Goal: Task Accomplishment & Management: Complete application form

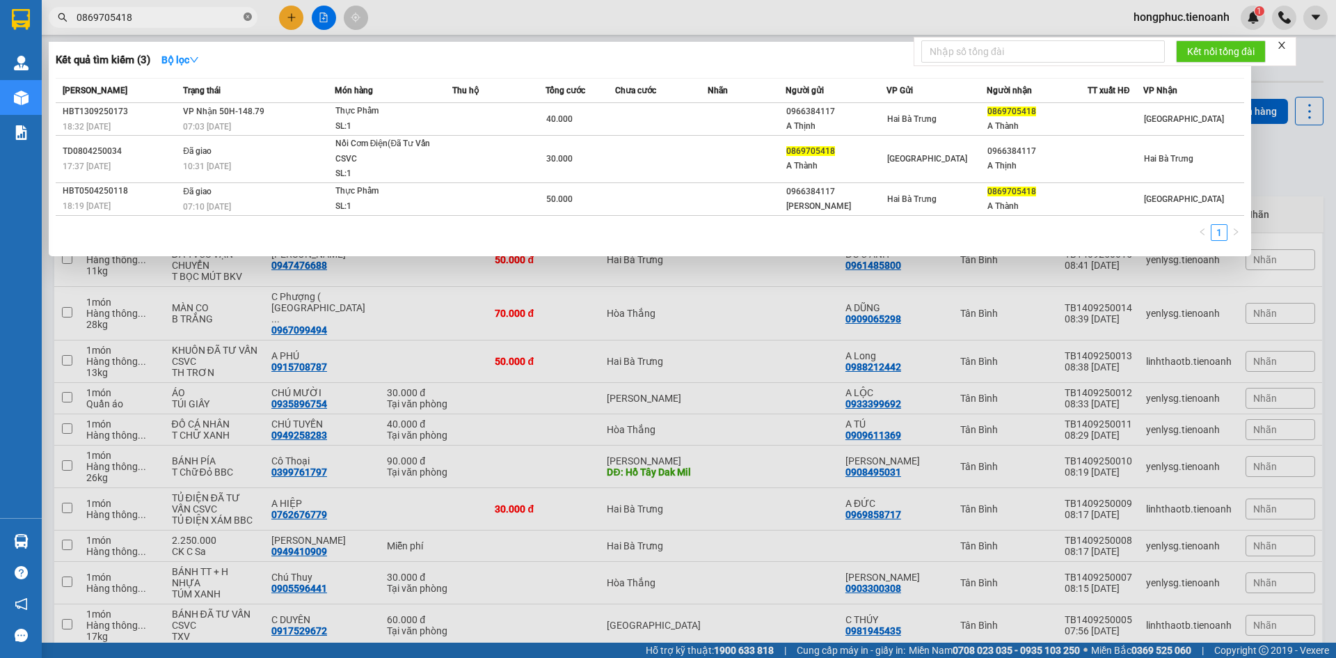
click at [248, 18] on icon "close-circle" at bounding box center [248, 17] width 8 height 8
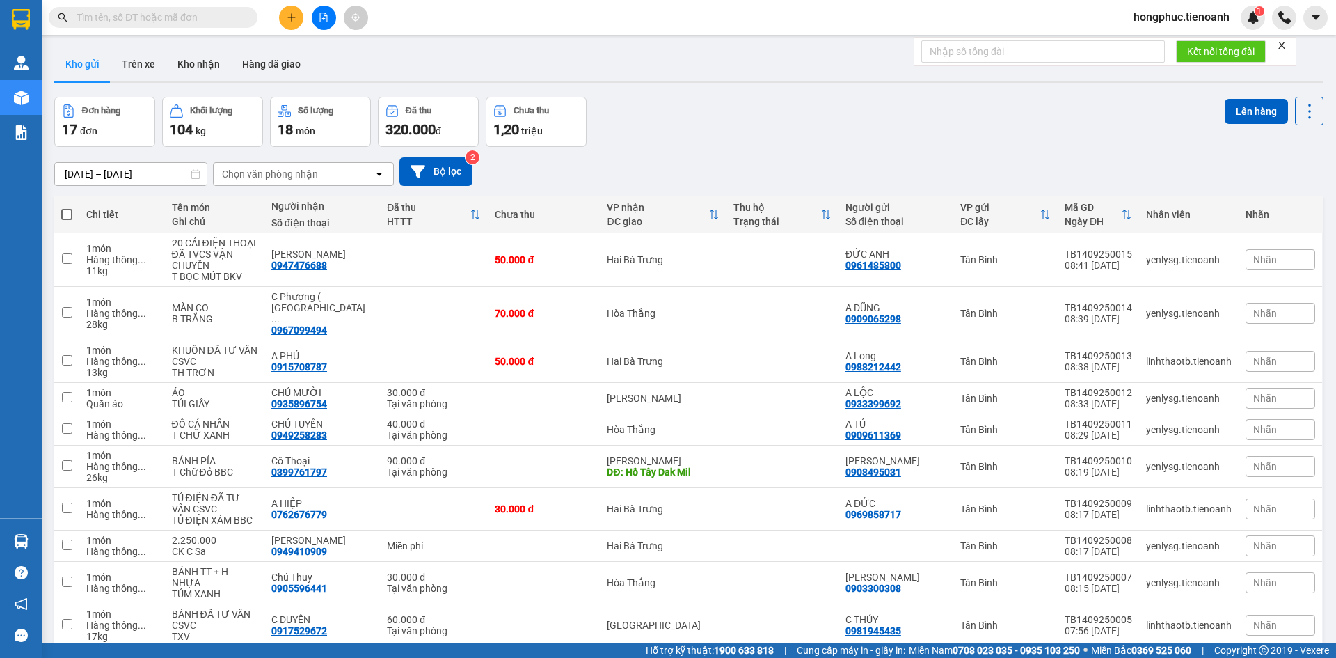
paste input "0968140627"
type input "0968140627"
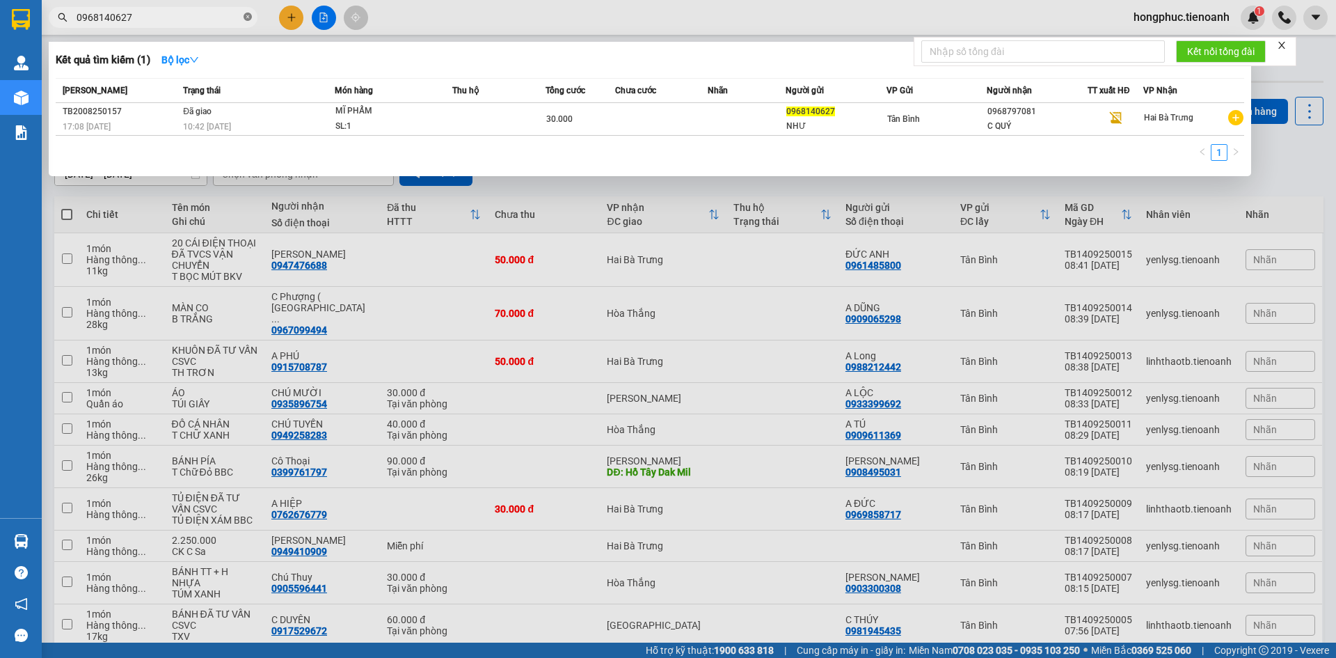
click at [247, 17] on icon "close-circle" at bounding box center [248, 17] width 8 height 8
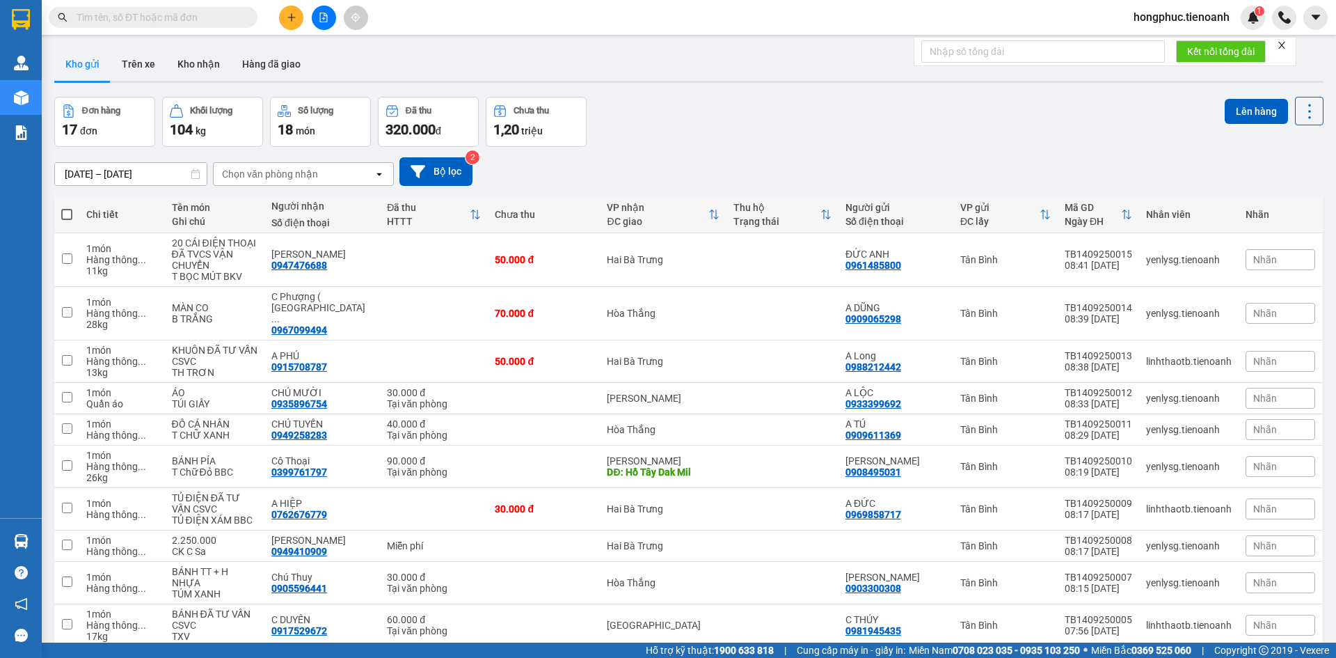
click at [203, 15] on input "text" at bounding box center [159, 17] width 164 height 15
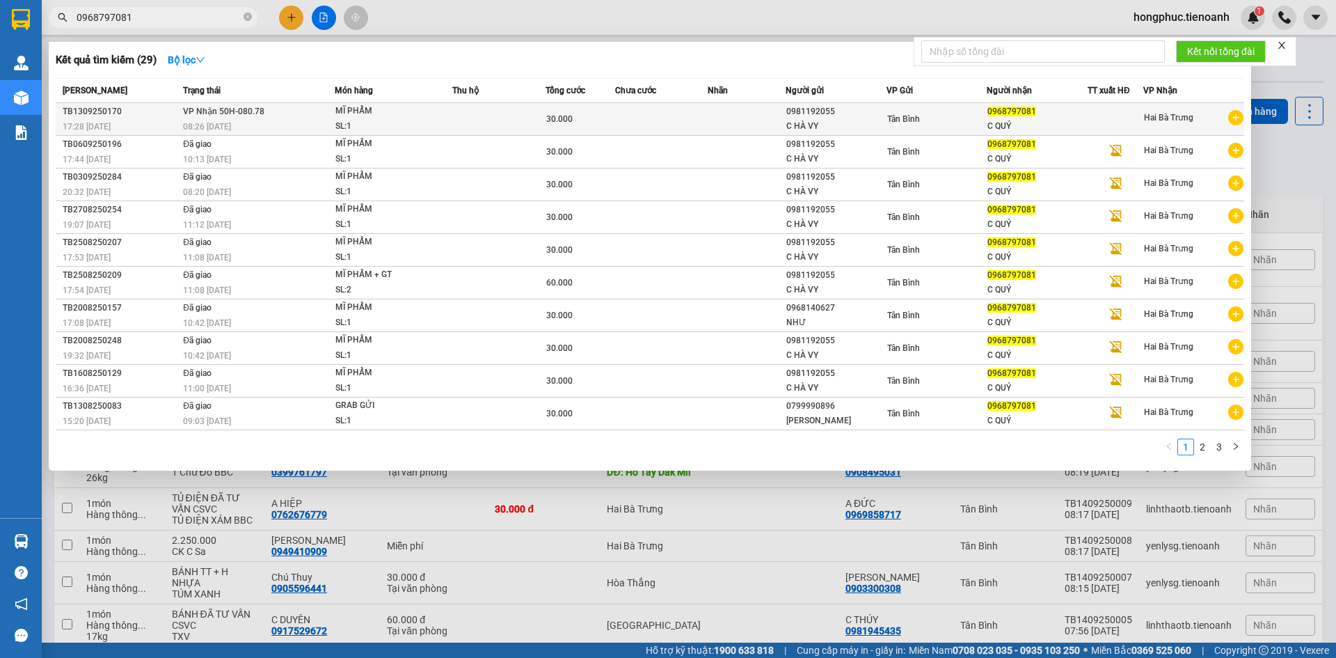
type input "0968797081"
click at [273, 122] on div "08:26 [DATE]" at bounding box center [258, 126] width 151 height 15
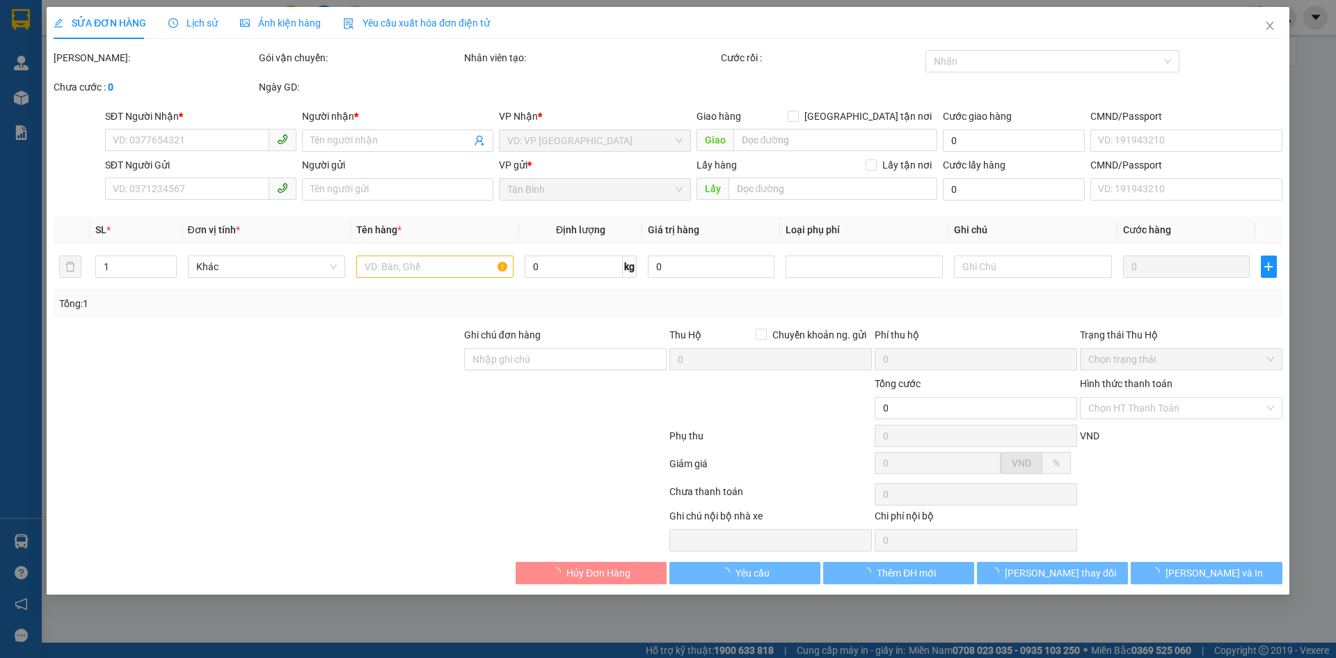
type input "0968797081"
type input "C QUÝ"
type input "0981192055"
type input "C HÀ VY"
type input "30.000"
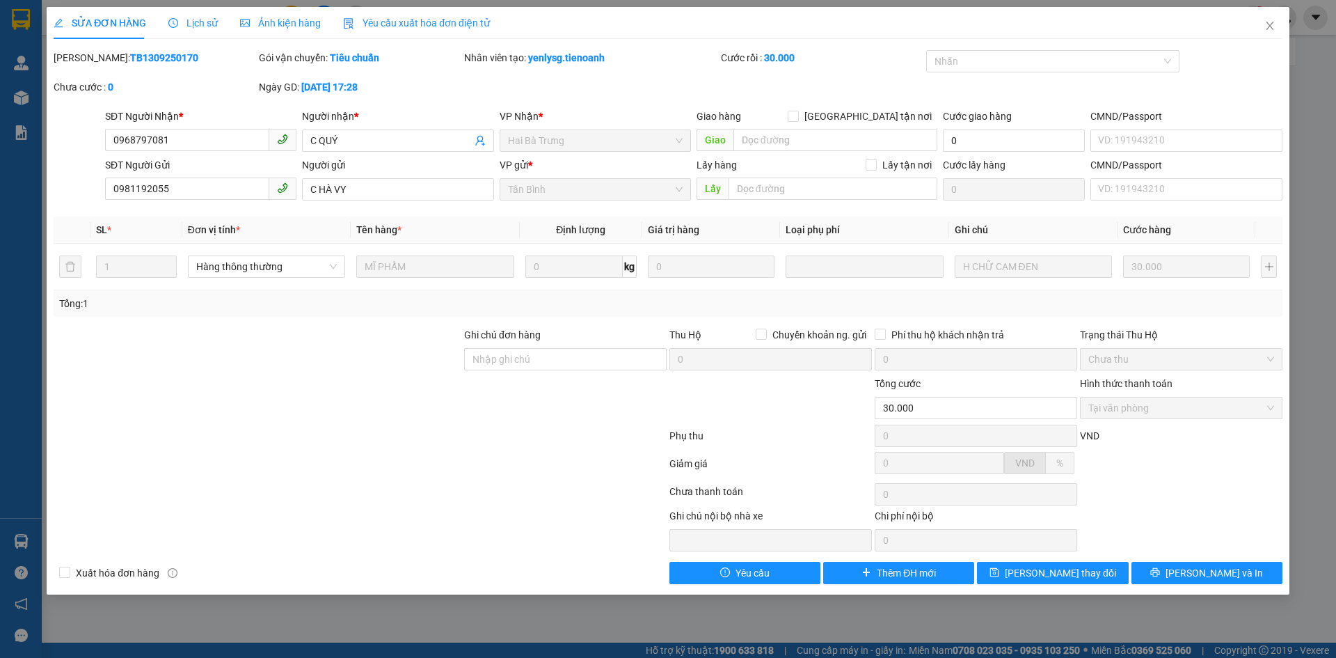
click at [194, 25] on span "Lịch sử" at bounding box center [192, 22] width 49 height 11
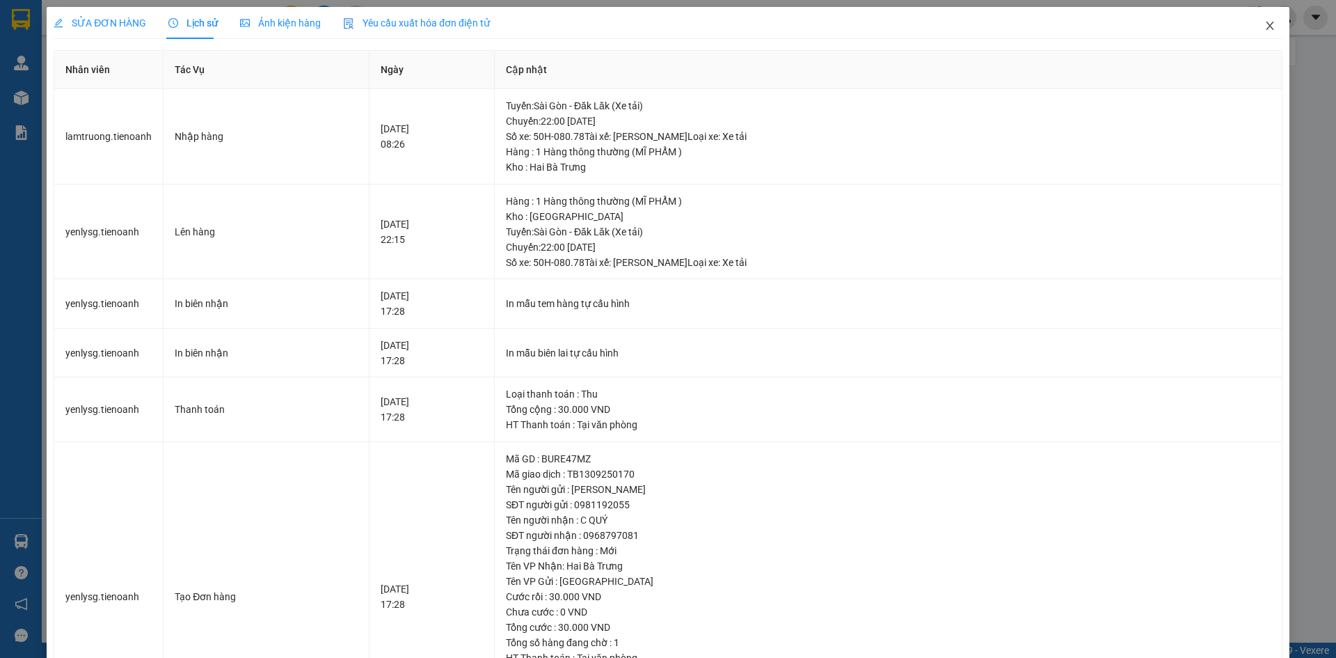
click at [1266, 27] on icon "close" at bounding box center [1270, 26] width 8 height 8
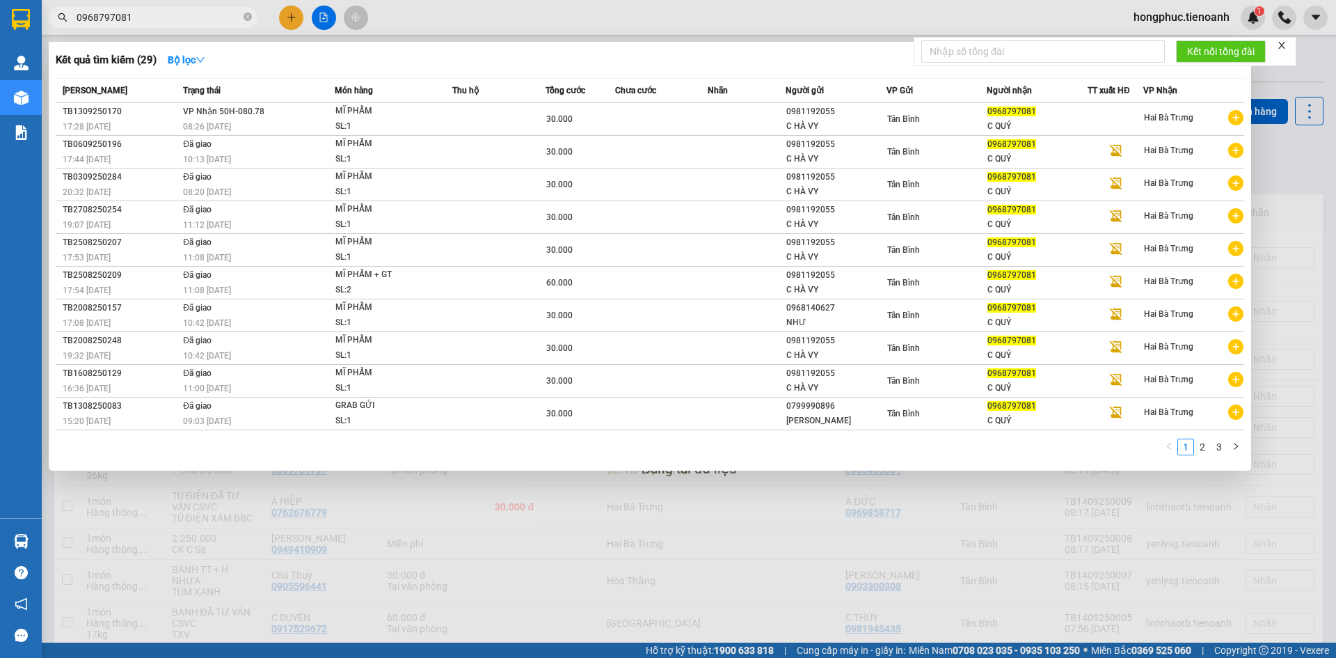
click at [191, 25] on span "0968797081" at bounding box center [153, 17] width 209 height 21
click at [190, 18] on input "0968797081" at bounding box center [159, 17] width 164 height 15
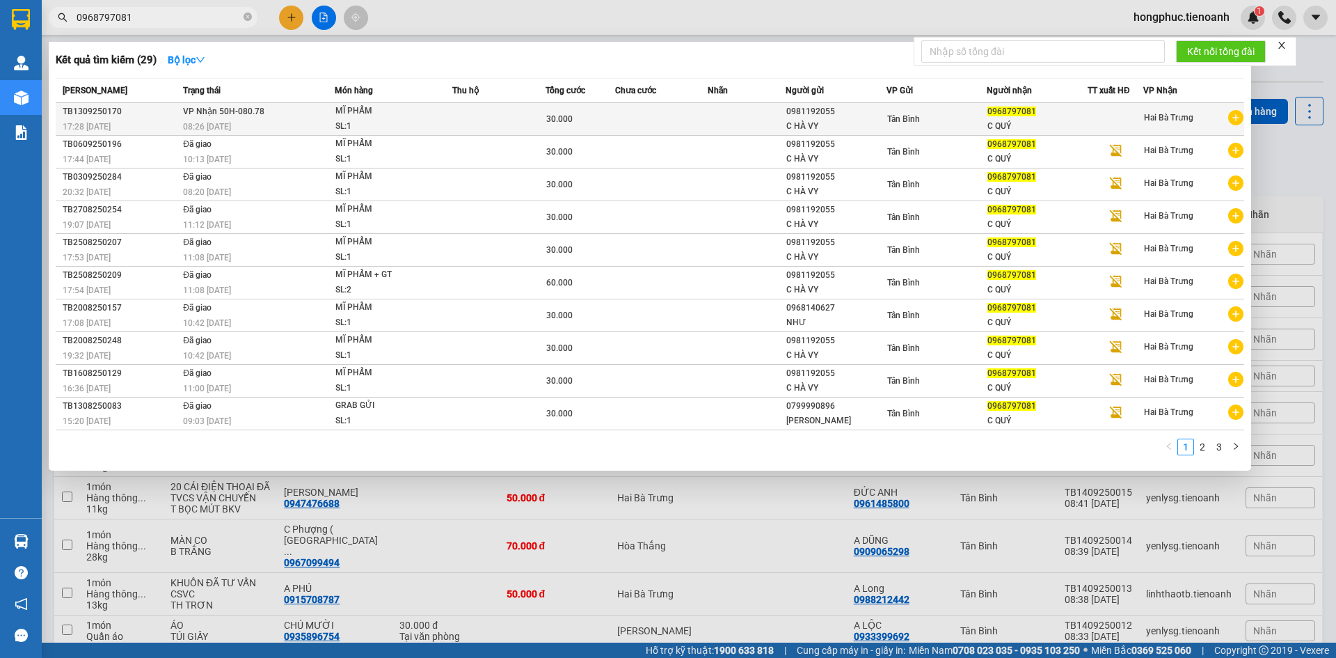
click at [280, 111] on td "VP Nhận 50H-080.78 08:26 [DATE]" at bounding box center [257, 119] width 155 height 33
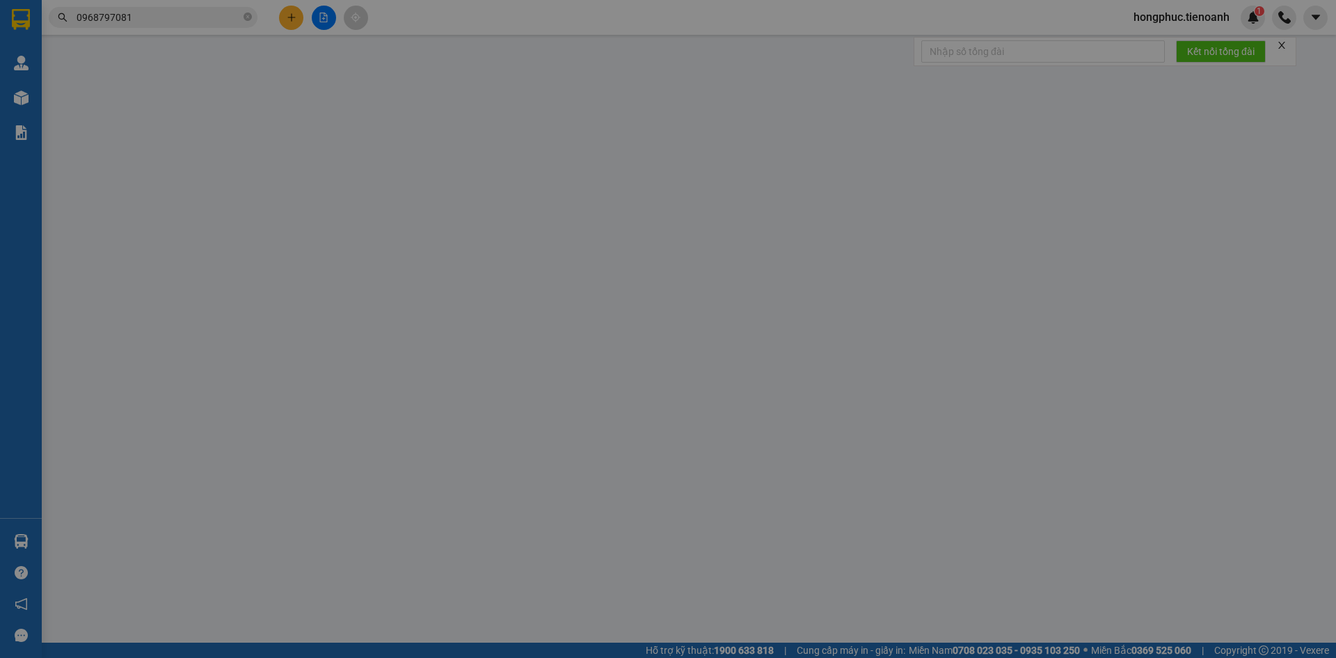
type input "0968797081"
type input "C QUÝ"
type input "0981192055"
type input "C HÀ VY"
type input "30.000"
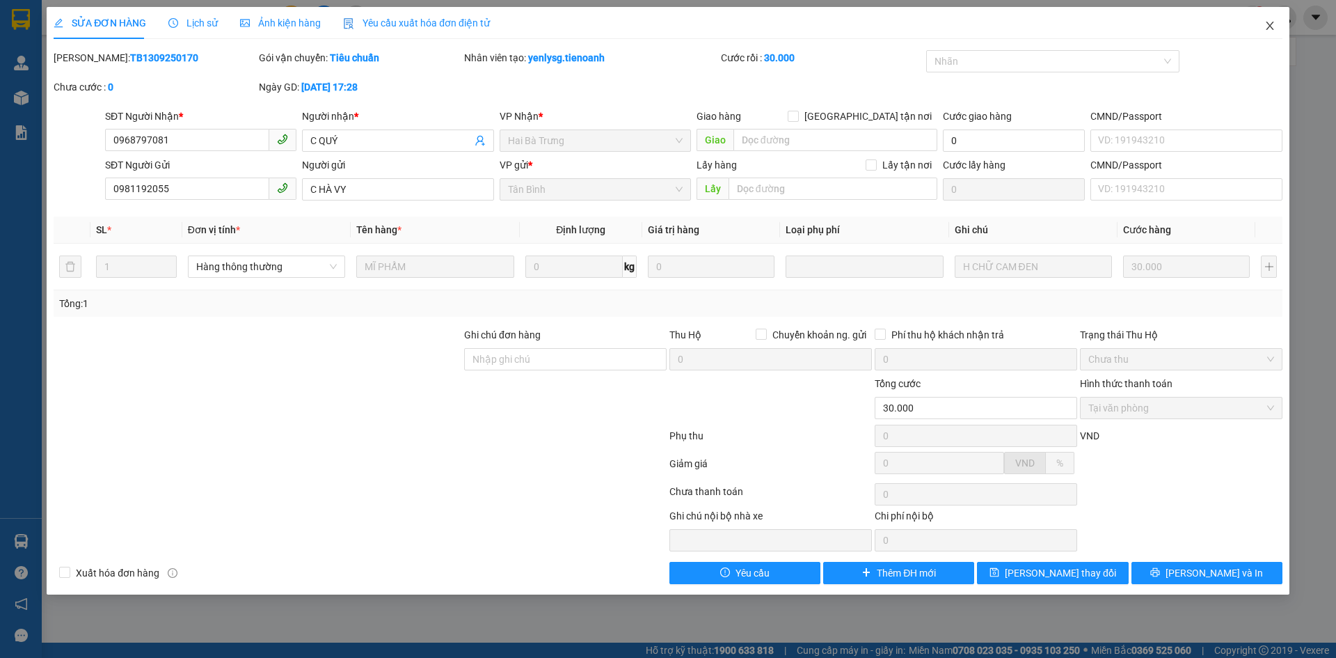
click at [1265, 26] on icon "close" at bounding box center [1269, 25] width 11 height 11
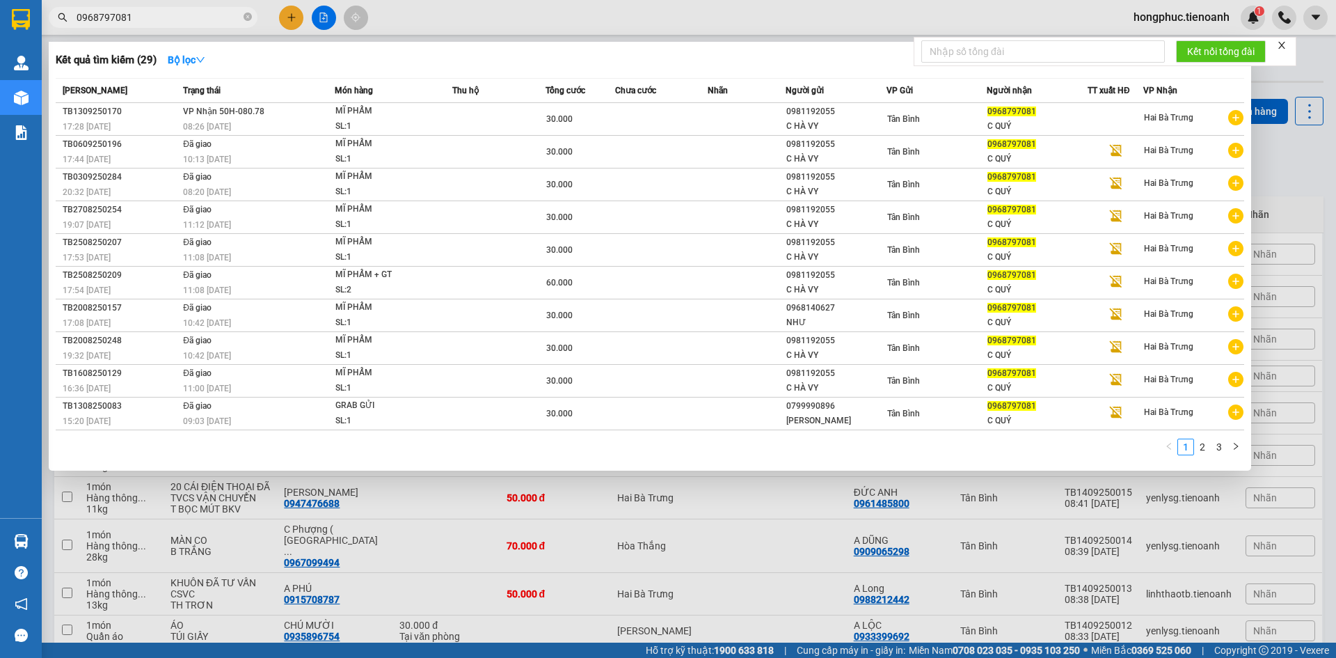
click at [170, 18] on input "0968797081" at bounding box center [159, 17] width 164 height 15
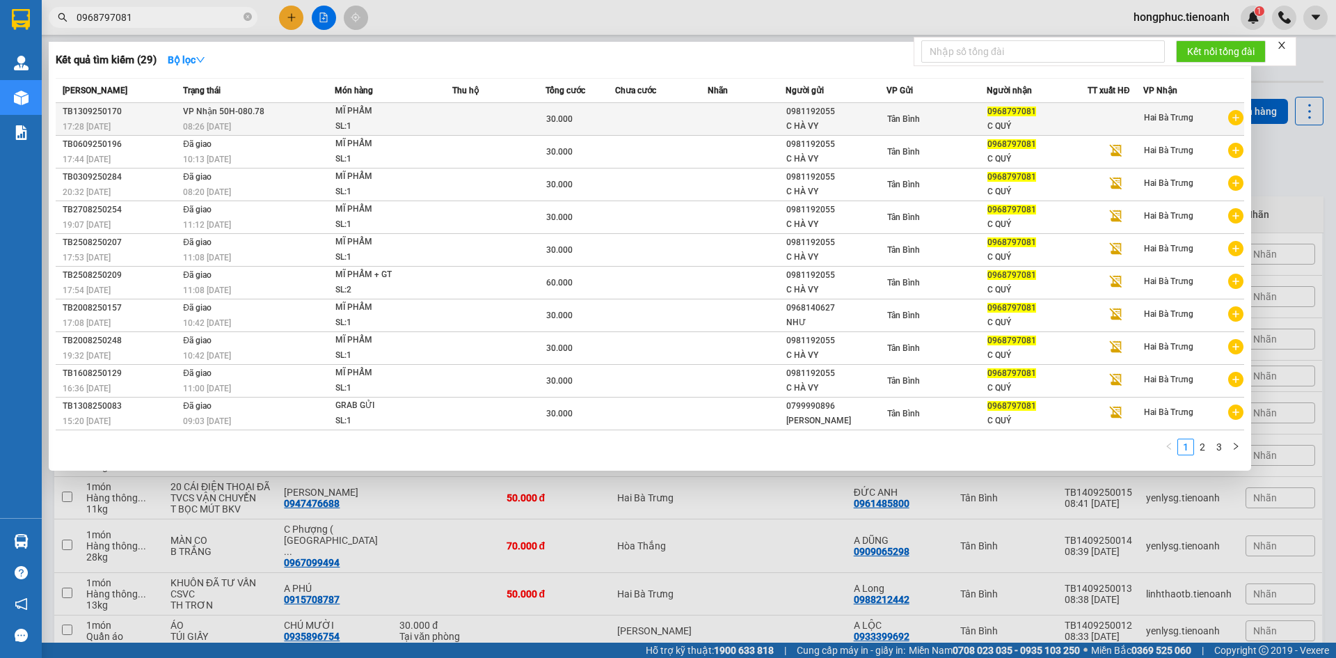
click at [289, 125] on div "08:26 [DATE]" at bounding box center [258, 126] width 151 height 15
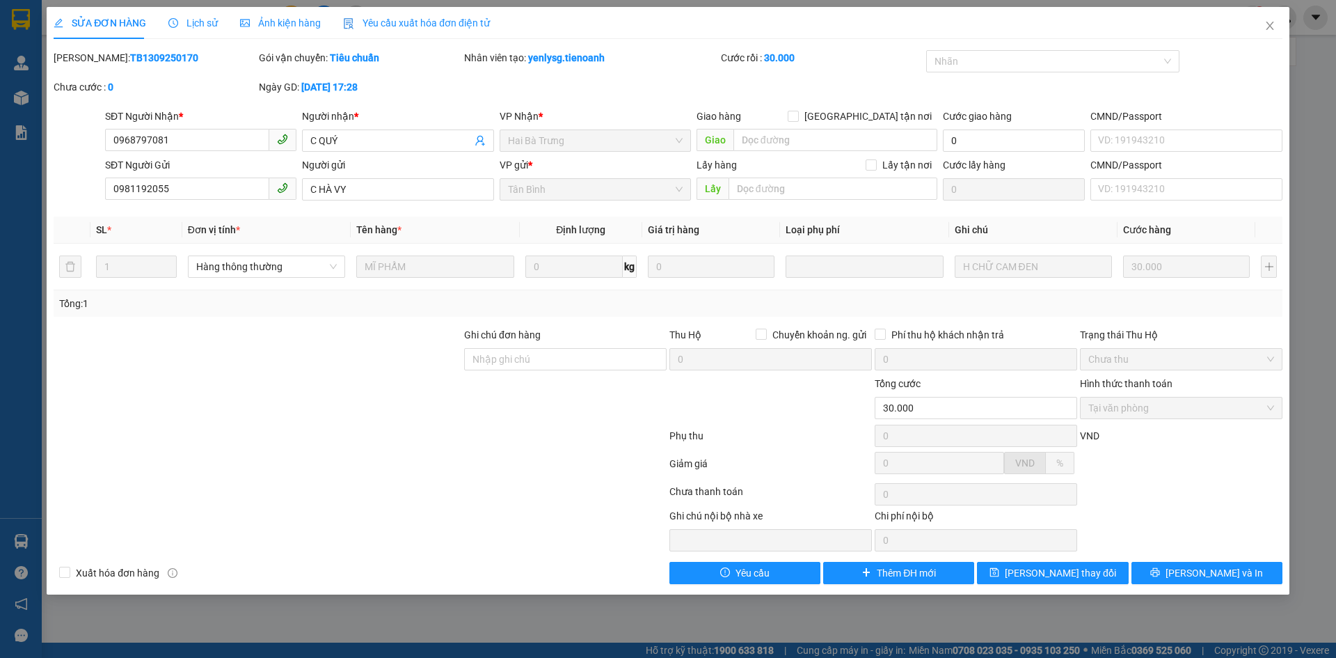
click at [192, 23] on span "Lịch sử" at bounding box center [192, 22] width 49 height 11
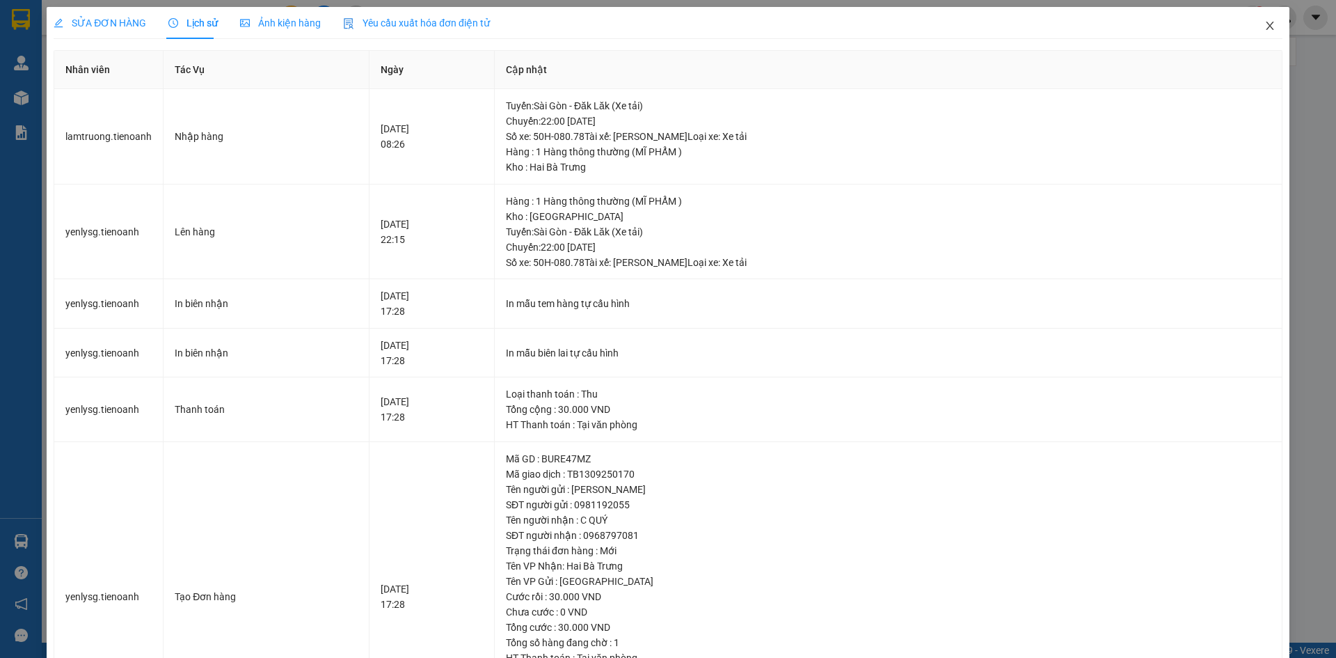
click at [1264, 26] on icon "close" at bounding box center [1269, 25] width 11 height 11
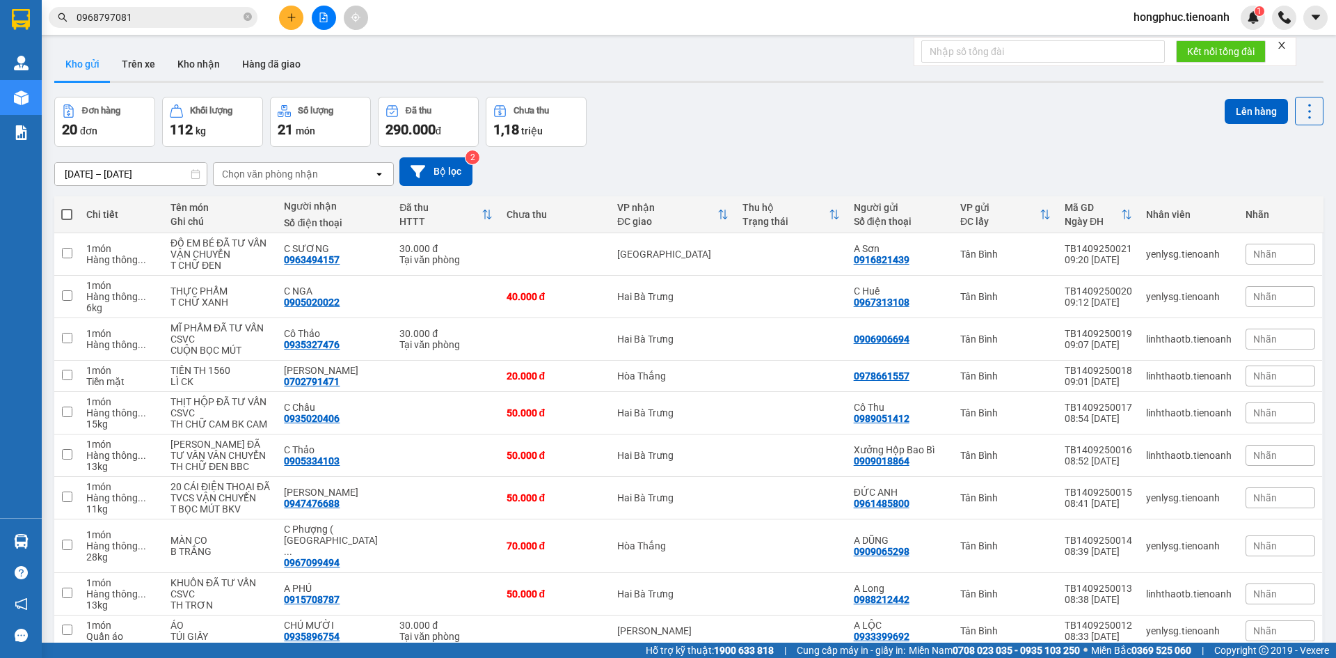
click at [177, 10] on input "0968797081" at bounding box center [159, 17] width 164 height 15
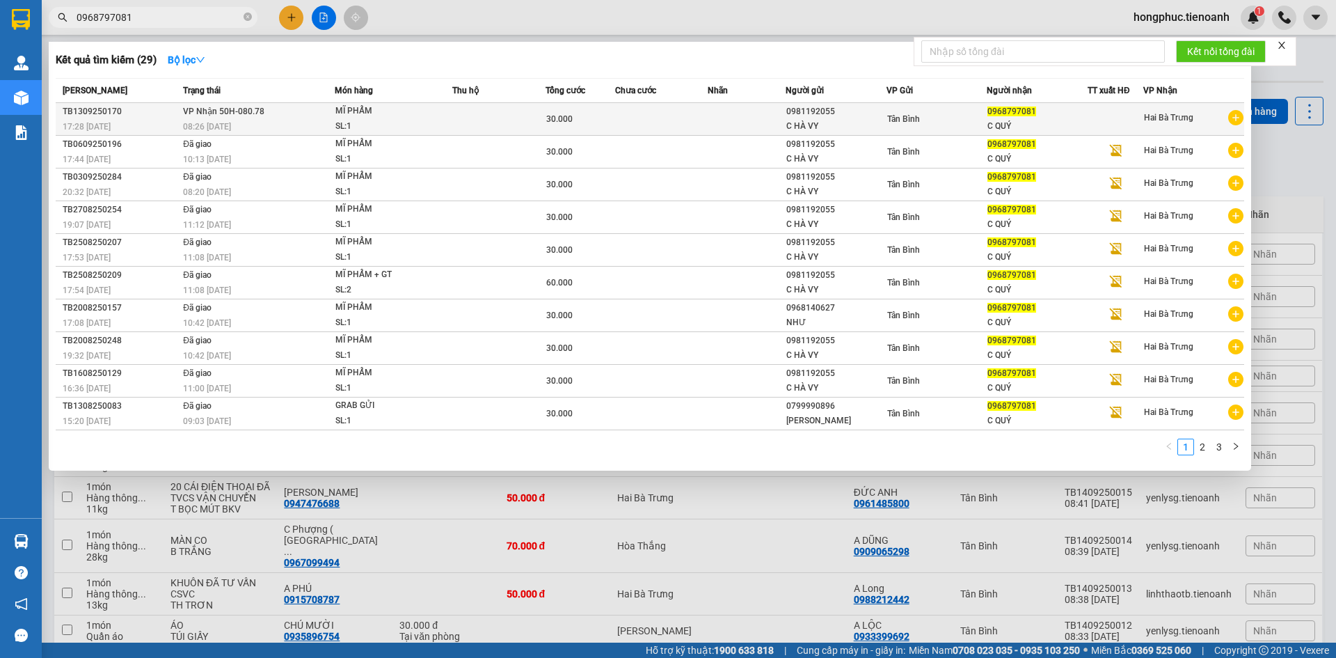
click at [195, 116] on span "VP Nhận 50H-080.78" at bounding box center [223, 111] width 81 height 10
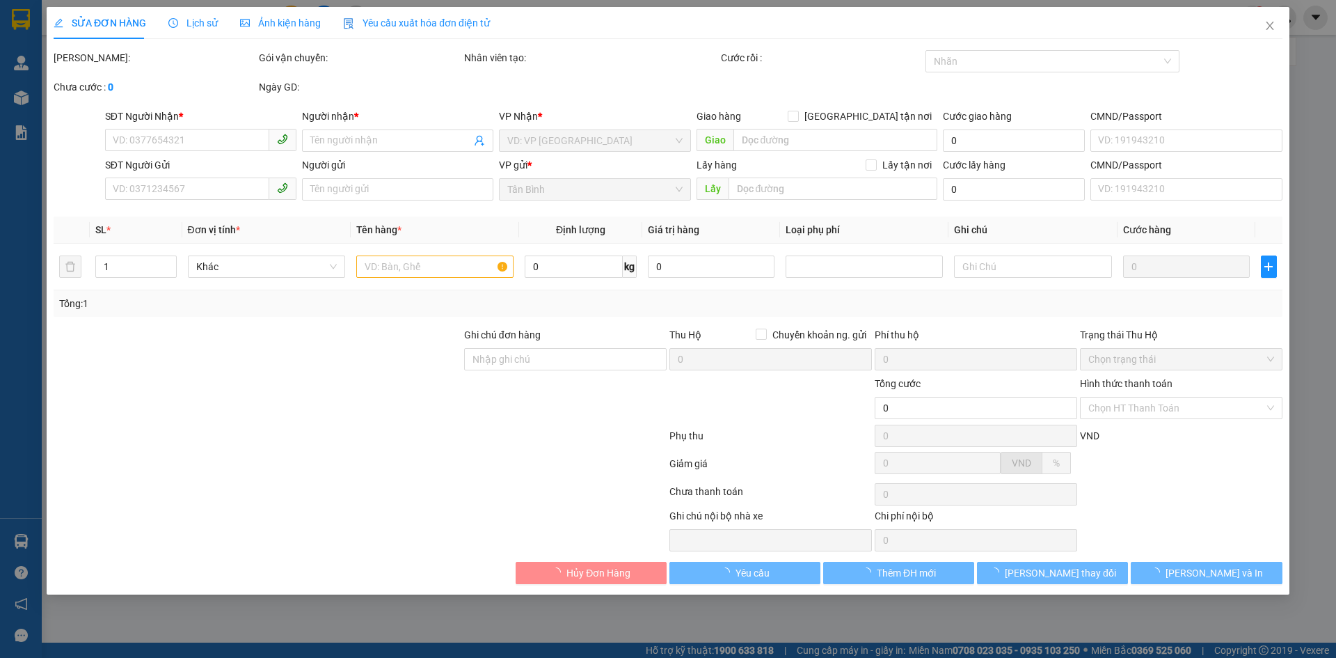
type input "0968797081"
type input "C QUÝ"
type input "0981192055"
type input "C HÀ VY"
type input "30.000"
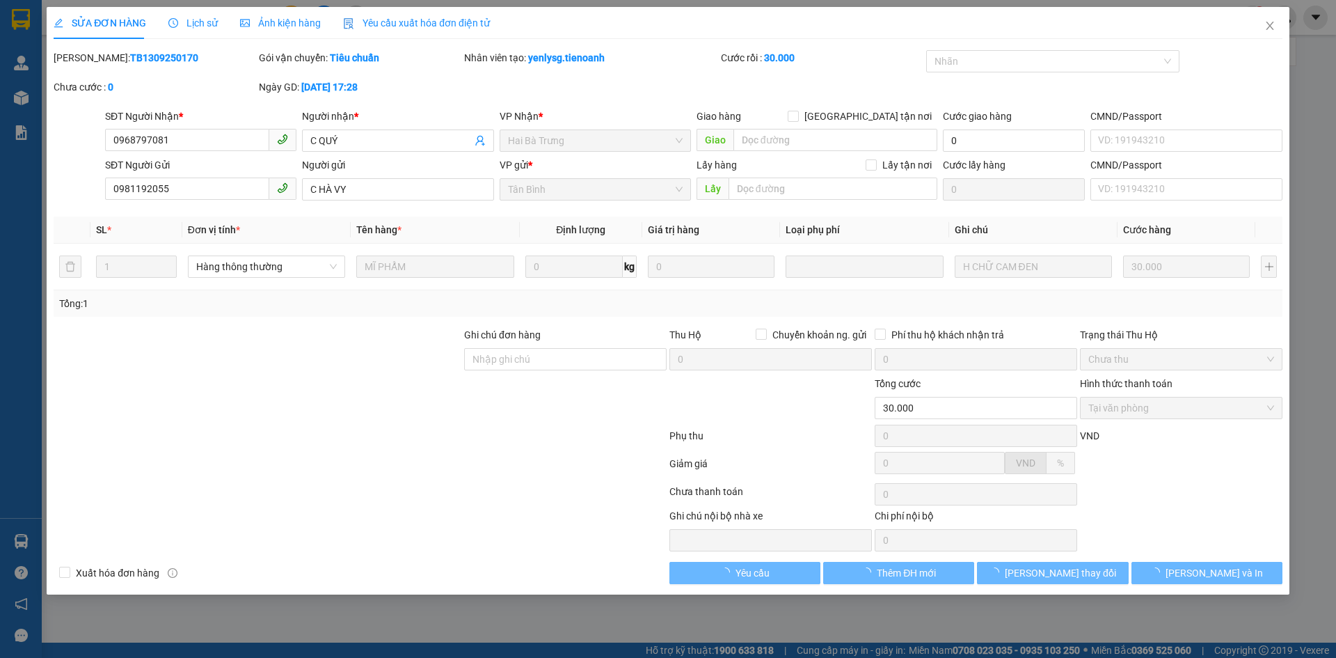
click at [199, 27] on span "Lịch sử" at bounding box center [192, 22] width 49 height 11
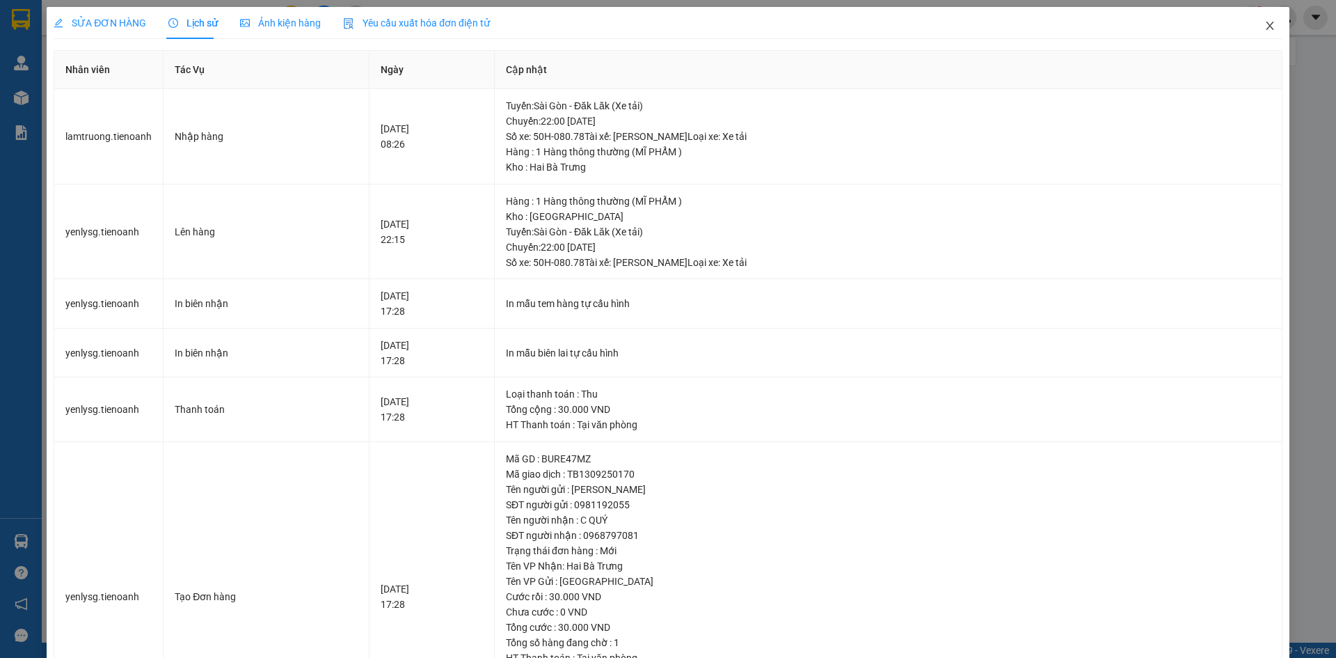
click at [1264, 29] on icon "close" at bounding box center [1269, 25] width 11 height 11
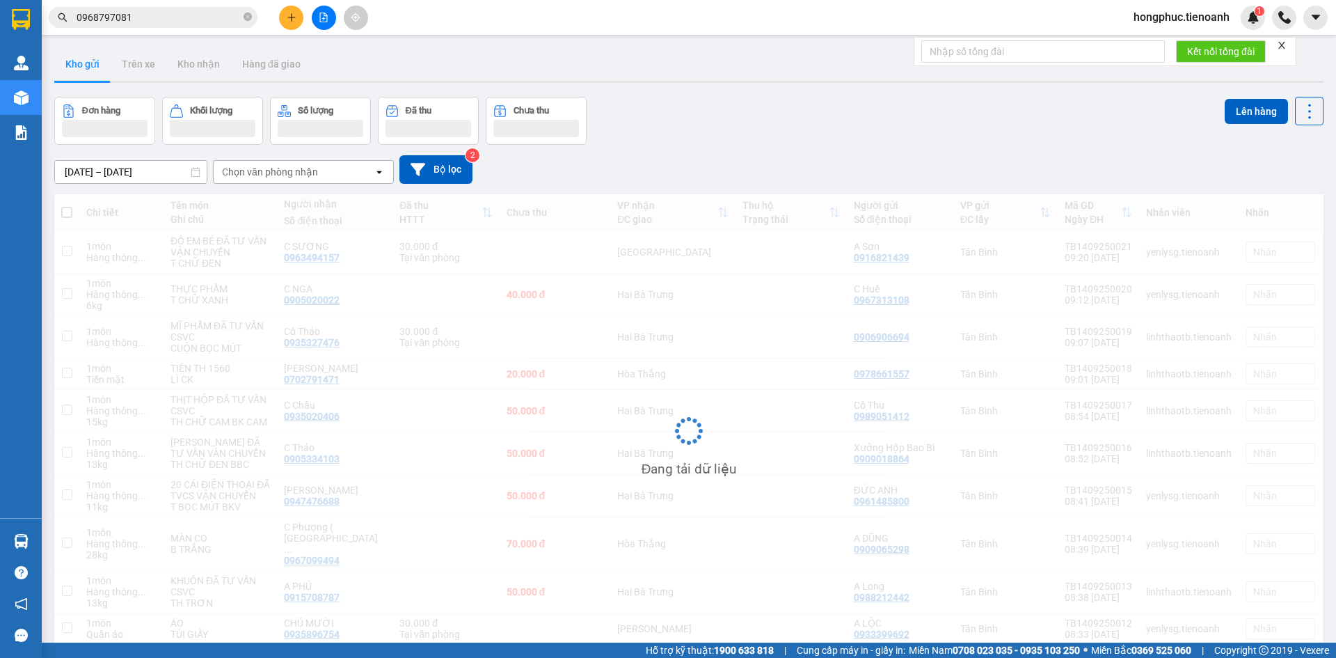
click at [159, 27] on span "0968797081" at bounding box center [153, 17] width 209 height 21
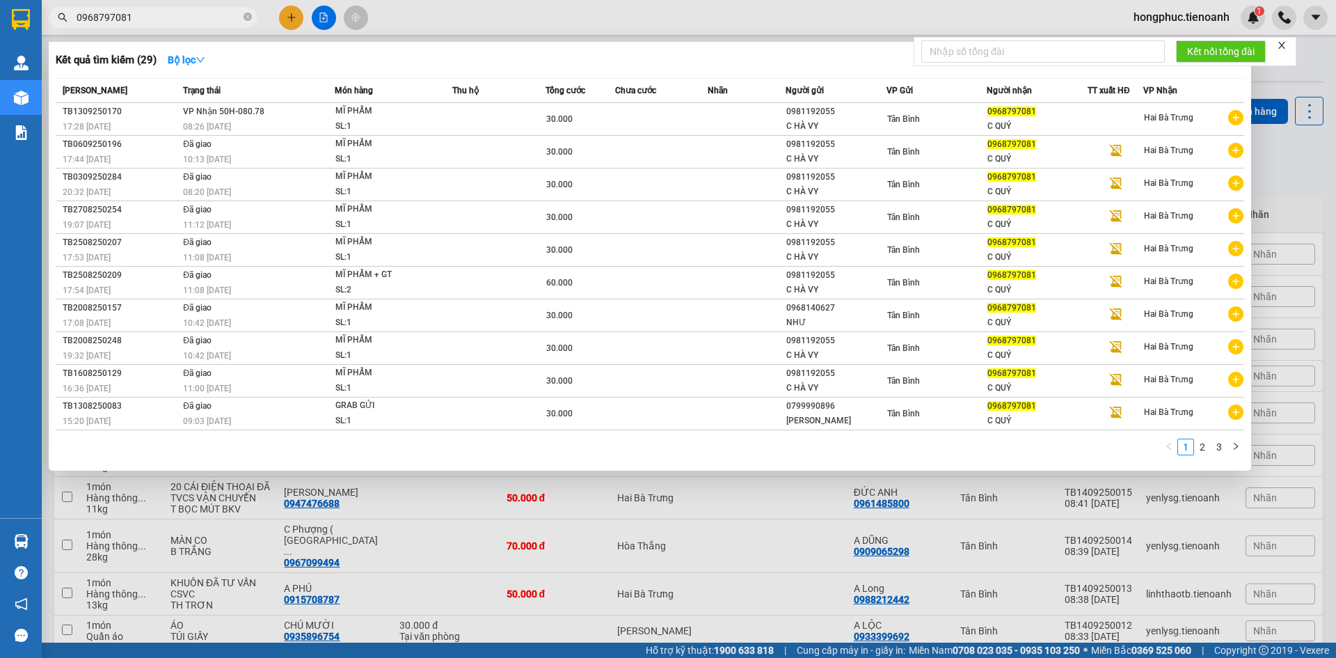
click at [164, 15] on input "0968797081" at bounding box center [159, 17] width 164 height 15
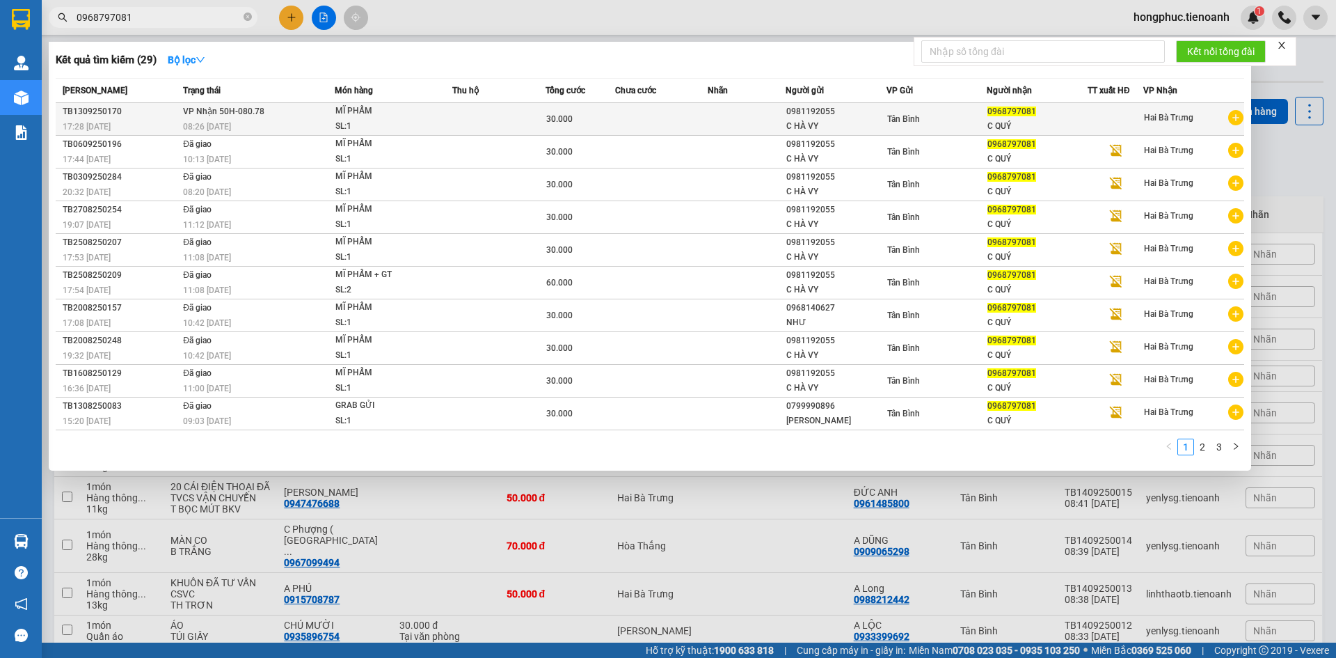
click at [255, 122] on div "08:26 [DATE]" at bounding box center [258, 126] width 151 height 15
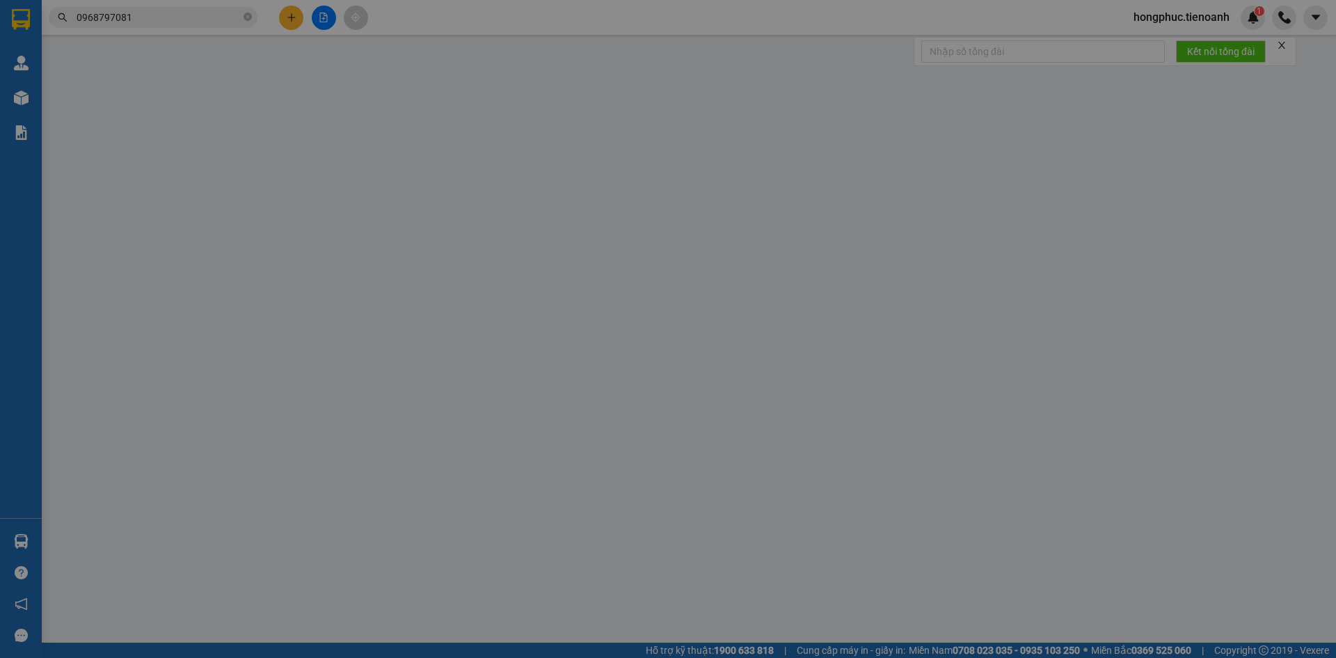
type input "0968797081"
type input "C QUÝ"
type input "0981192055"
type input "C HÀ VY"
type input "30.000"
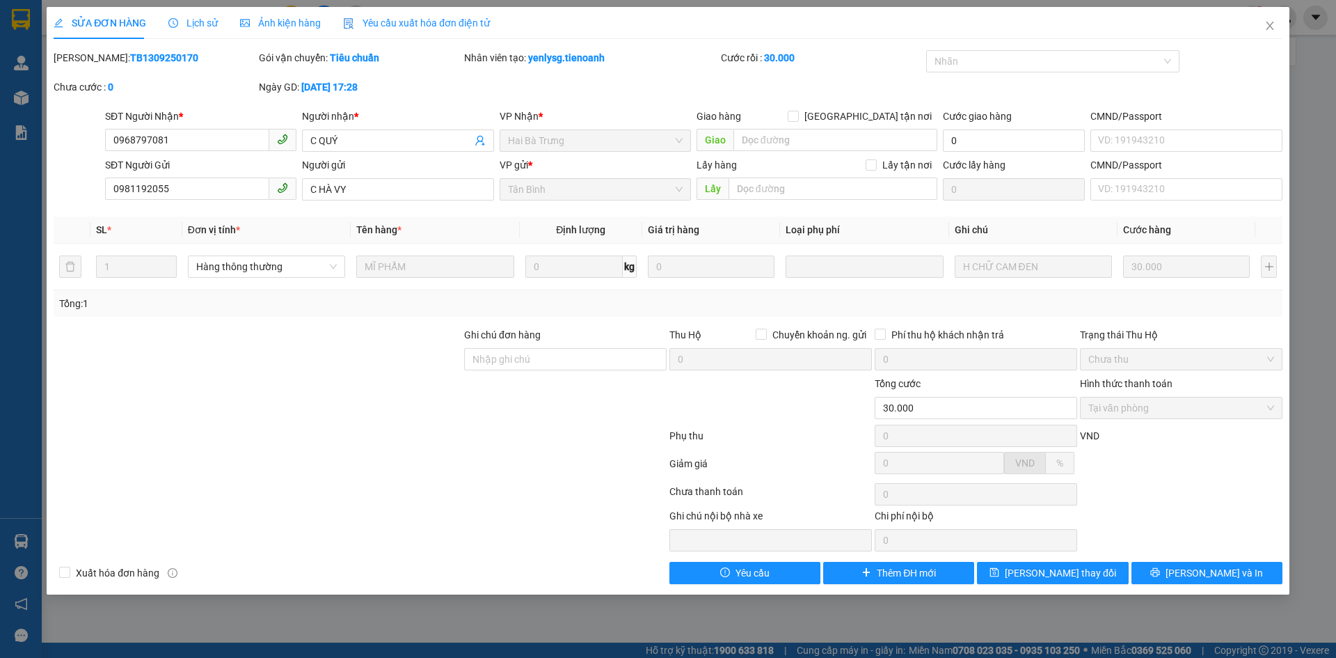
click at [193, 30] on div "Lịch sử" at bounding box center [192, 22] width 49 height 15
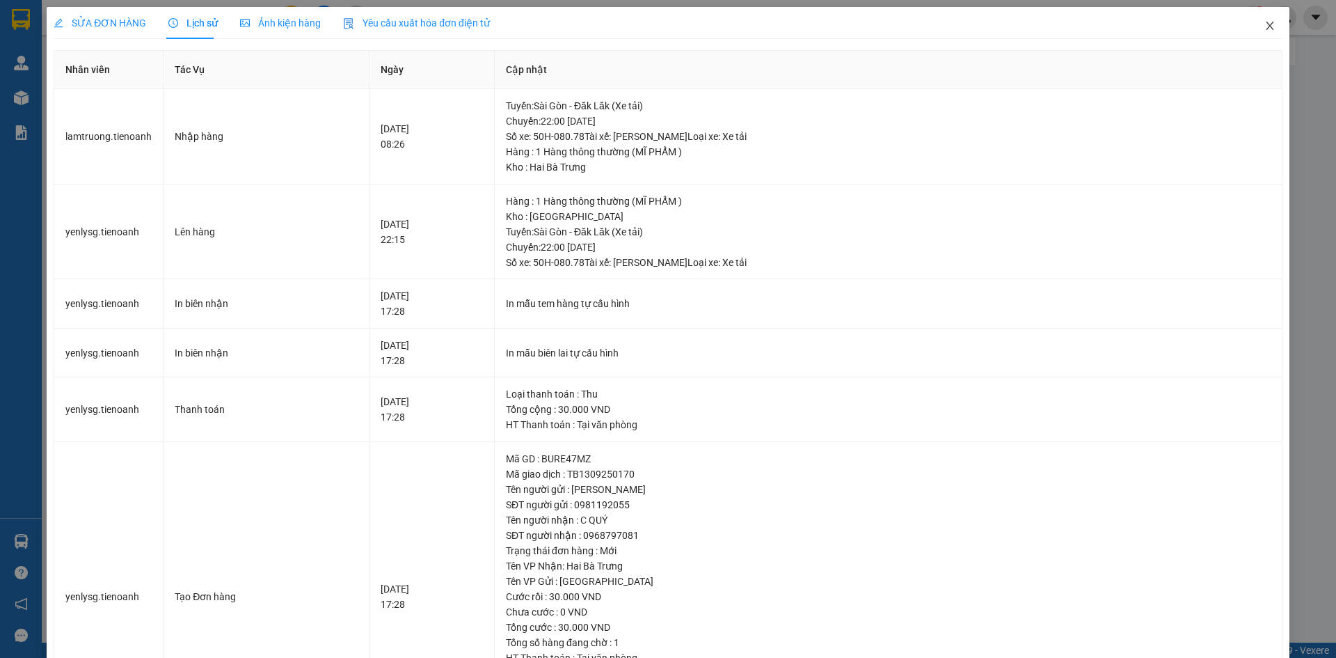
click at [1264, 27] on icon "close" at bounding box center [1269, 25] width 11 height 11
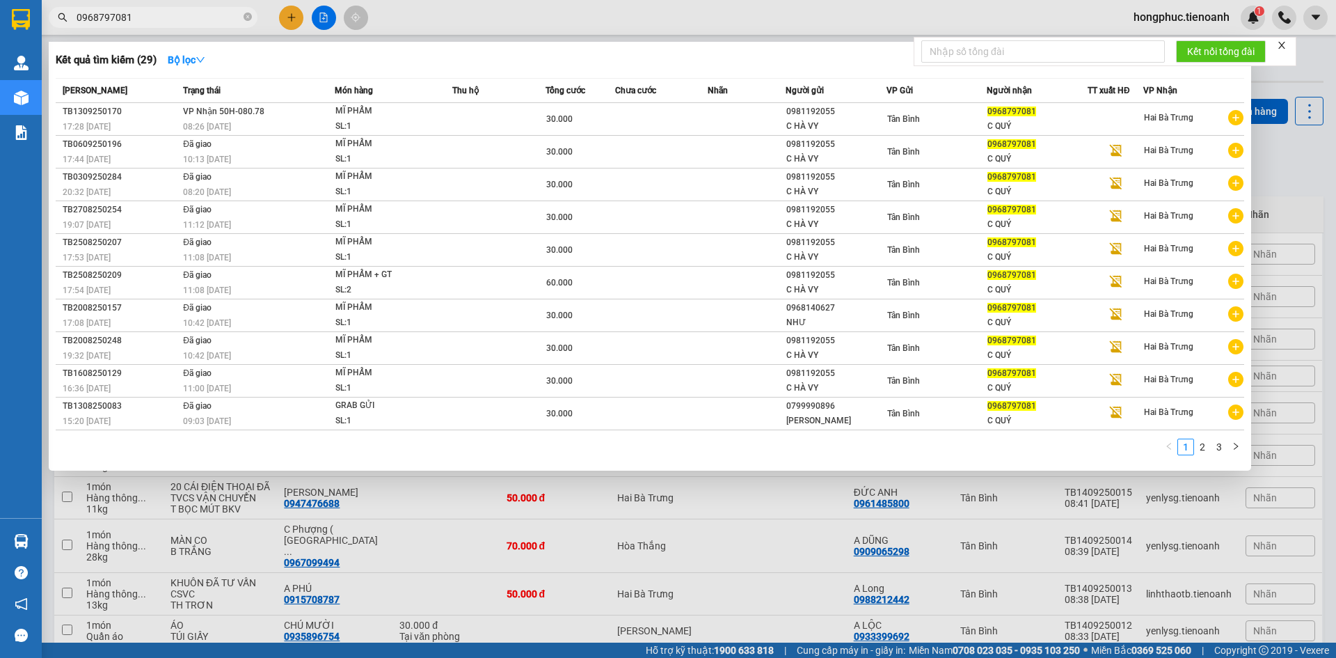
click at [178, 11] on input "0968797081" at bounding box center [159, 17] width 164 height 15
